Goal: Transaction & Acquisition: Purchase product/service

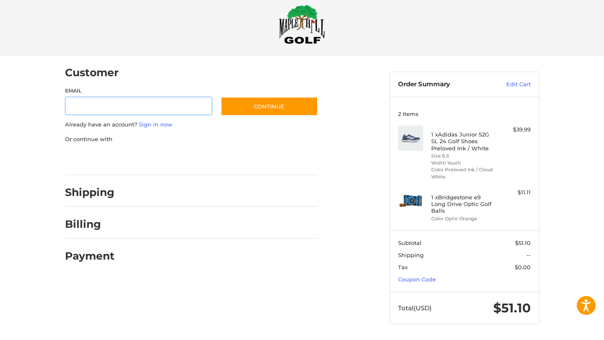
scroll to position [12, 0]
click at [464, 202] on h4 "1 x Bridgestone e9 Long Drive Optic Golf Balls" at bounding box center [463, 204] width 64 height 21
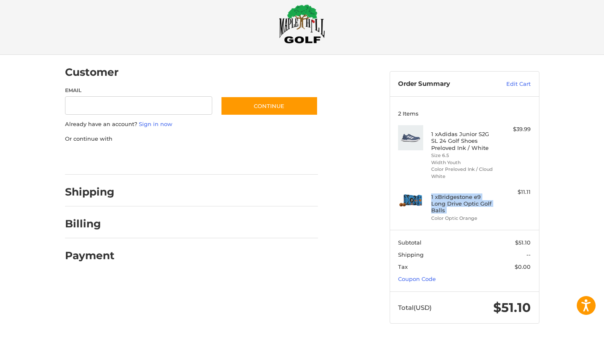
click at [464, 202] on h4 "1 x Bridgestone e9 Long Drive Optic Golf Balls" at bounding box center [463, 204] width 64 height 21
click at [520, 84] on link "Edit Cart" at bounding box center [509, 84] width 42 height 8
